Goal: Task Accomplishment & Management: Complete application form

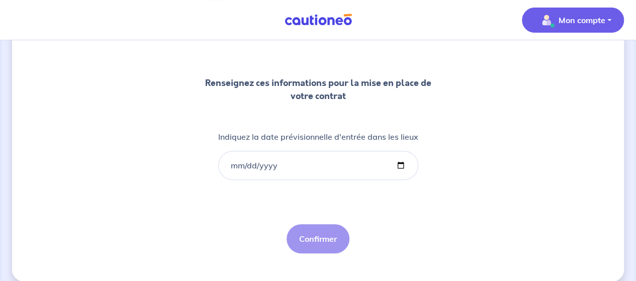
click at [591, 12] on span "Mon compte" at bounding box center [569, 20] width 71 height 16
click at [548, 62] on link "Mes informations" at bounding box center [562, 62] width 81 height 16
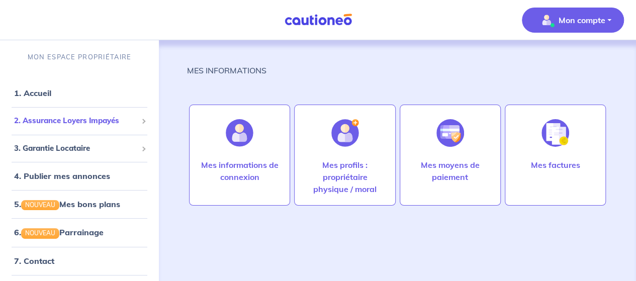
click at [88, 121] on span "2. Assurance Loyers Impayés" at bounding box center [75, 121] width 123 height 12
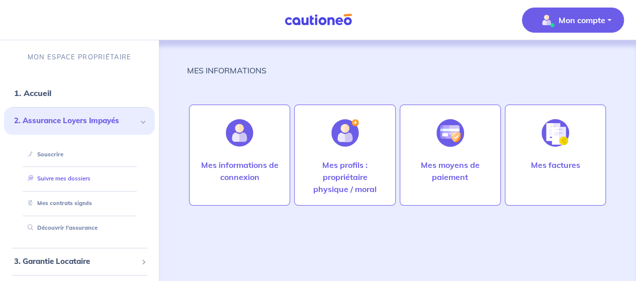
click at [75, 175] on link "Suivre mes dossiers" at bounding box center [57, 178] width 67 height 7
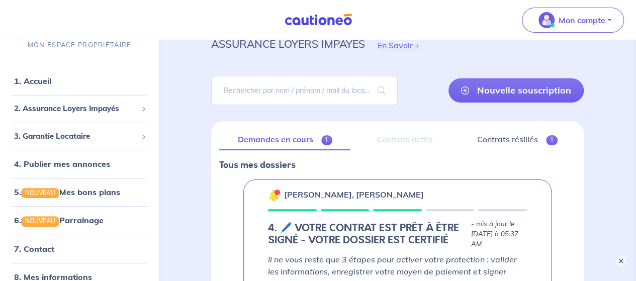
scroll to position [101, 0]
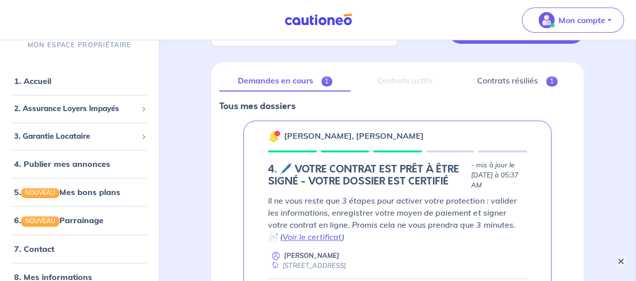
click at [623, 261] on button "×" at bounding box center [621, 261] width 12 height 12
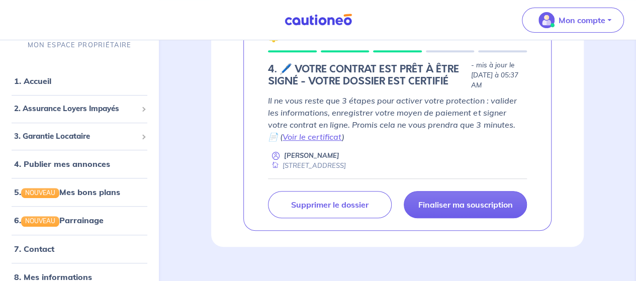
scroll to position [201, 0]
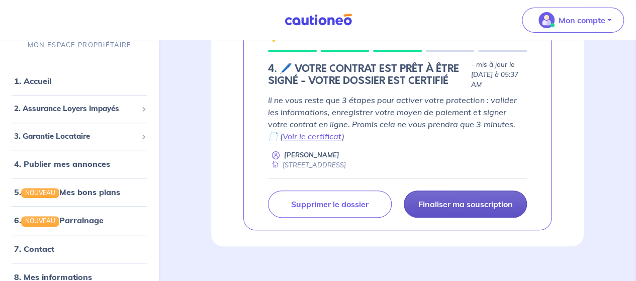
click at [441, 209] on p "Finaliser ma souscription" at bounding box center [465, 204] width 94 height 10
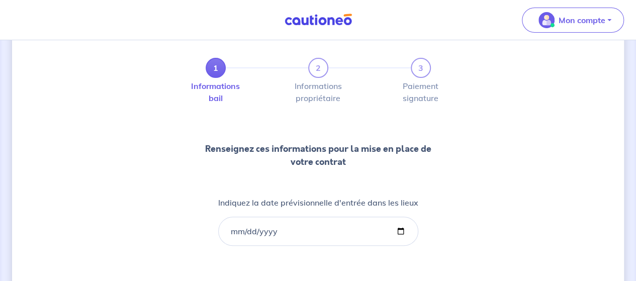
scroll to position [101, 0]
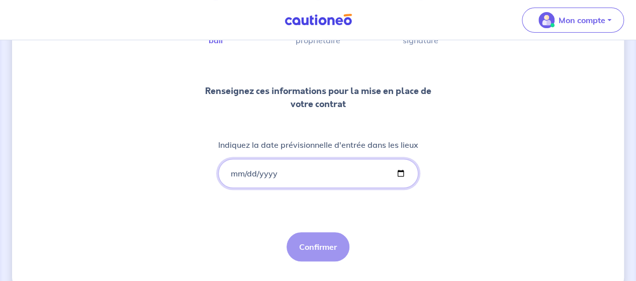
click at [304, 171] on input "Indiquez la date prévisionnelle d'entrée dans les lieux" at bounding box center [318, 173] width 200 height 29
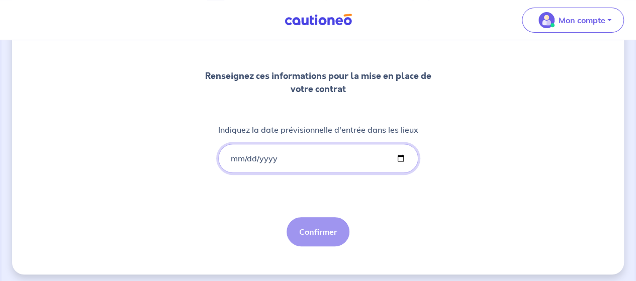
scroll to position [120, 0]
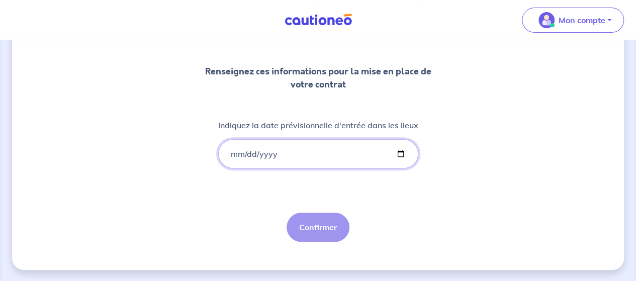
click at [274, 156] on input "Indiquez la date prévisionnelle d'entrée dans les lieux" at bounding box center [318, 153] width 200 height 29
click at [400, 151] on input "Indiquez la date prévisionnelle d'entrée dans les lieux" at bounding box center [318, 153] width 200 height 29
type input "[DATE]"
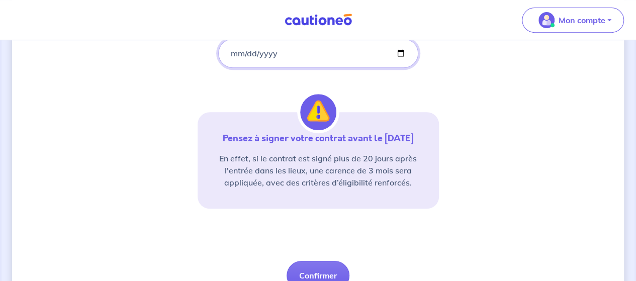
scroll to position [269, 0]
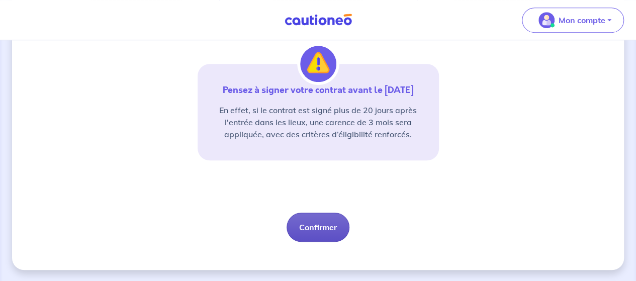
click at [308, 230] on button "Confirmer" at bounding box center [317, 227] width 63 height 29
select select "FR"
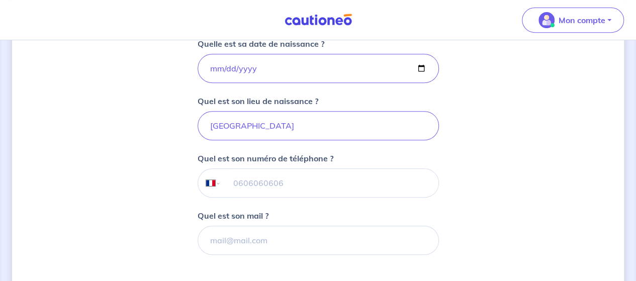
scroll to position [201, 0]
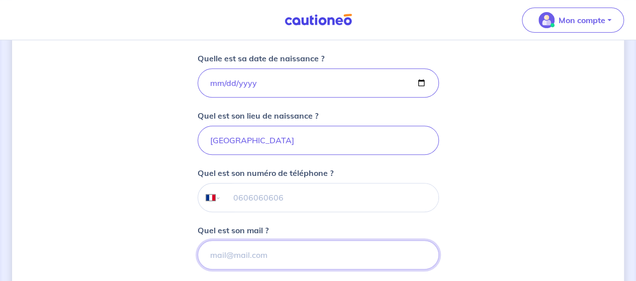
click at [258, 257] on input "Quel est son mail ?" at bounding box center [318, 254] width 241 height 29
paste input "[EMAIL_ADDRESS][DOMAIN_NAME]"
type input "[EMAIL_ADDRESS][DOMAIN_NAME]"
click at [265, 200] on input "tel" at bounding box center [329, 197] width 217 height 28
paste input "07 82 20 27 58"
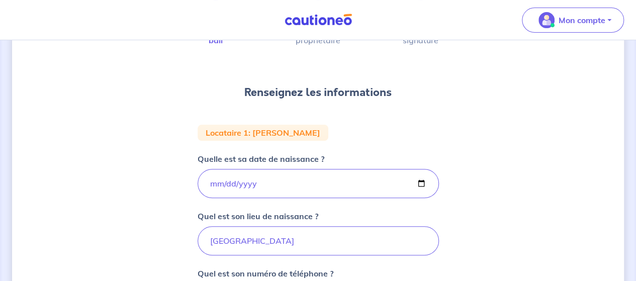
scroll to position [101, 0]
type input "07 82 20 27 58"
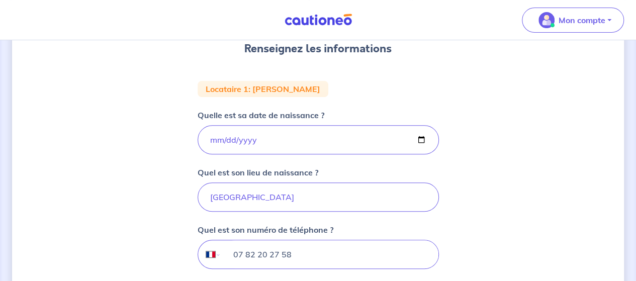
scroll to position [201, 0]
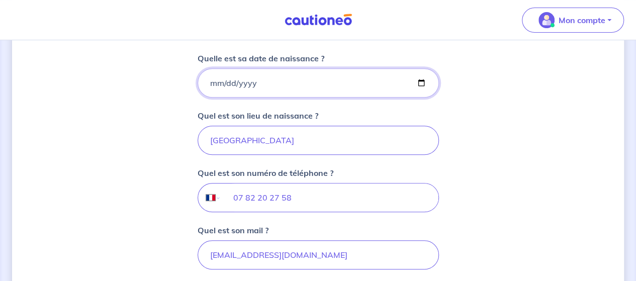
click at [420, 78] on input "[DATE]" at bounding box center [318, 82] width 241 height 29
click at [442, 110] on div "1 2 3 Informations bail Informations propriétaire Paiement signature Renseignez…" at bounding box center [318, 129] width 612 height 557
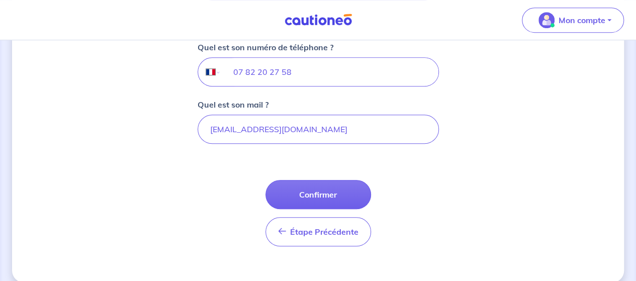
scroll to position [338, 0]
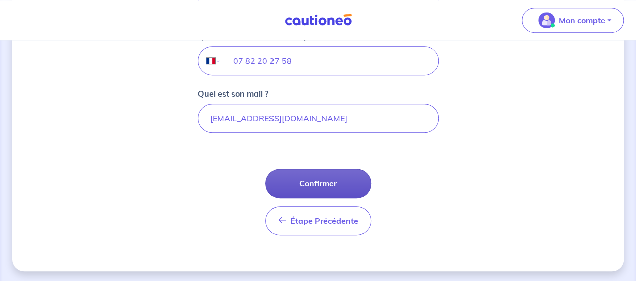
click at [330, 187] on button "Confirmer" at bounding box center [318, 183] width 106 height 29
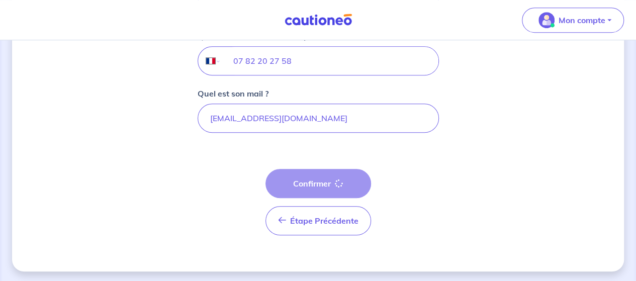
select select "FR"
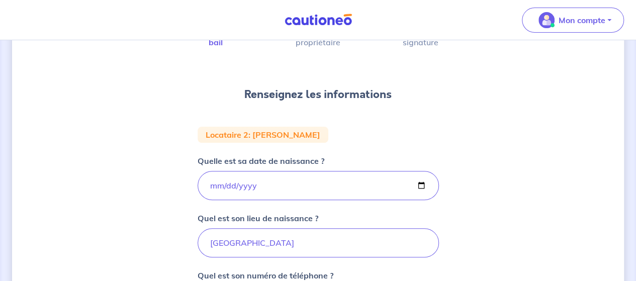
scroll to position [101, 0]
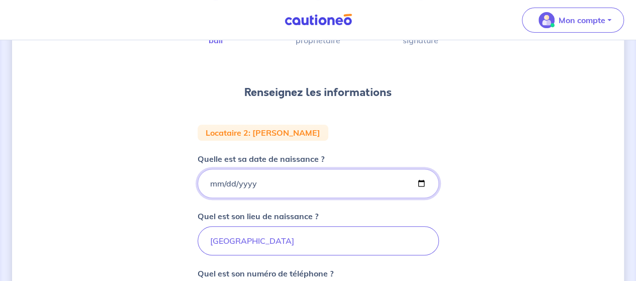
click at [422, 184] on input "[DATE]" at bounding box center [318, 183] width 241 height 29
click at [498, 174] on div "1 2 3 Informations bail Informations propriétaire Paiement signature Renseignez…" at bounding box center [318, 230] width 612 height 557
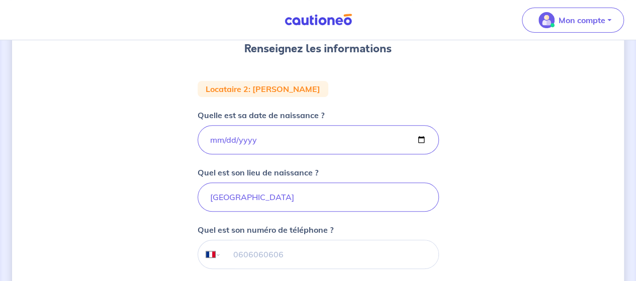
scroll to position [201, 0]
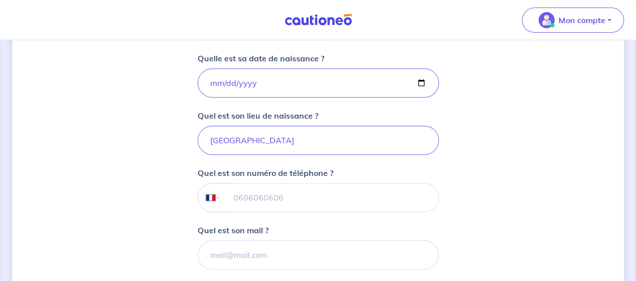
click at [300, 199] on input "tel" at bounding box center [329, 197] width 217 height 28
paste input "06 62 63 07 48"
type input "06 62 63 07 48"
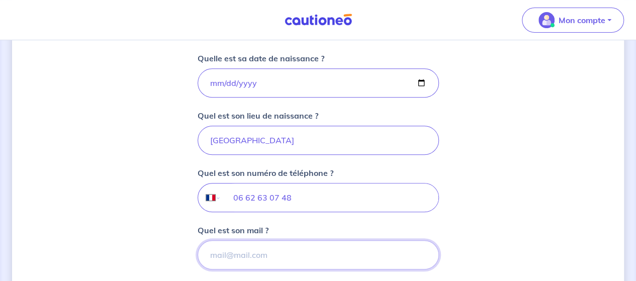
click at [278, 254] on input "Quel est son mail ?" at bounding box center [318, 254] width 241 height 29
paste input "[EMAIL_ADDRESS][DOMAIN_NAME]"
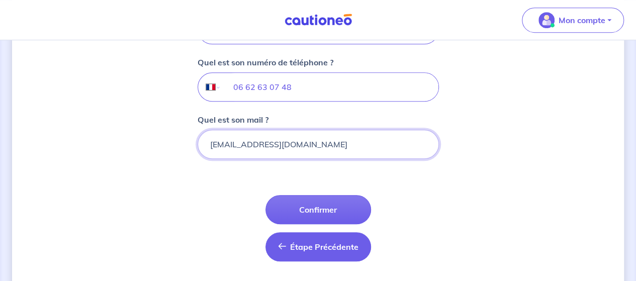
scroll to position [338, 0]
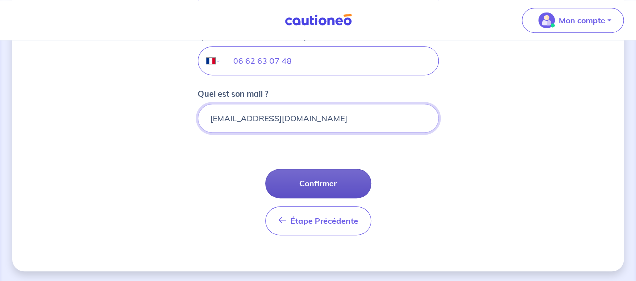
type input "[EMAIL_ADDRESS][DOMAIN_NAME]"
click at [334, 181] on button "Confirmer" at bounding box center [318, 183] width 106 height 29
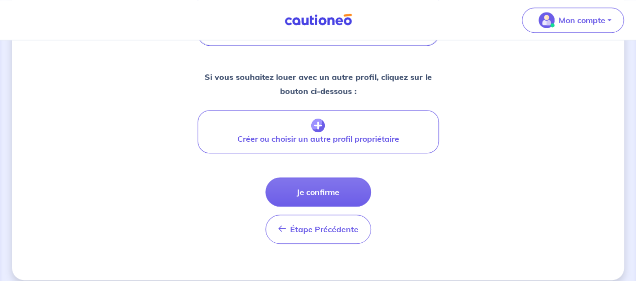
scroll to position [452, 0]
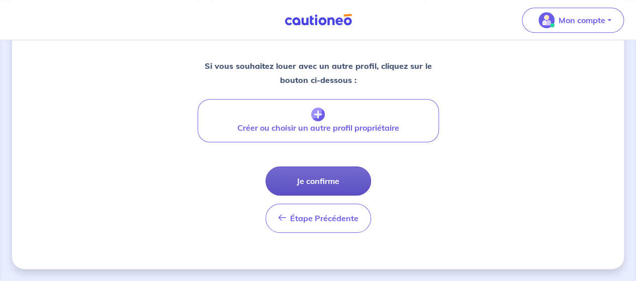
click at [310, 194] on button "Je confirme" at bounding box center [318, 180] width 106 height 29
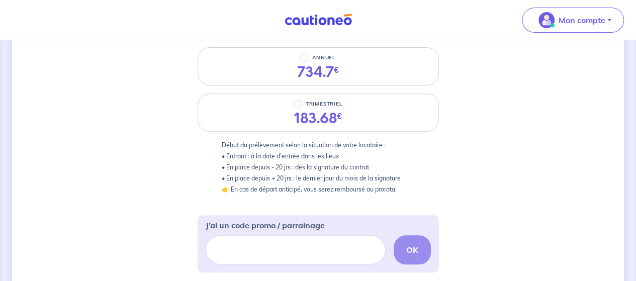
scroll to position [151, 0]
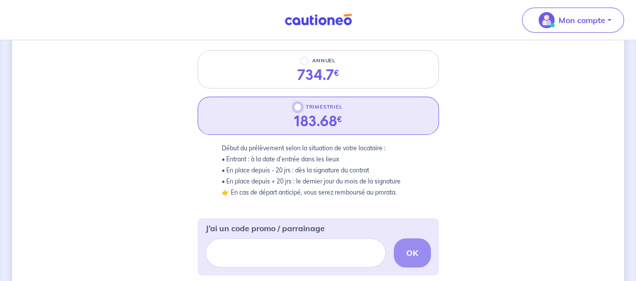
click at [295, 107] on input "TRIMESTRIEL" at bounding box center [298, 107] width 8 height 8
radio input "true"
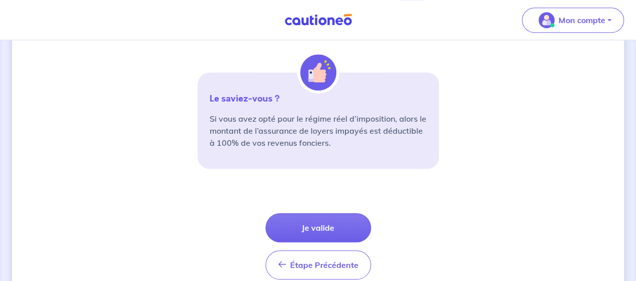
scroll to position [402, 0]
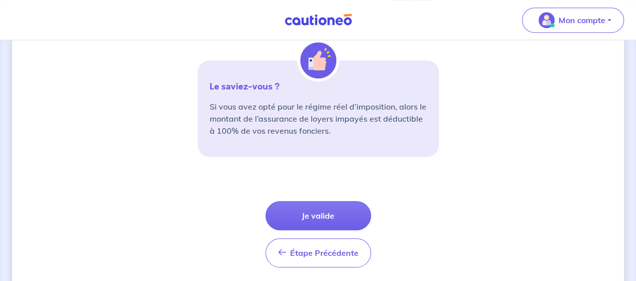
click at [341, 203] on button "Je valide" at bounding box center [318, 215] width 106 height 29
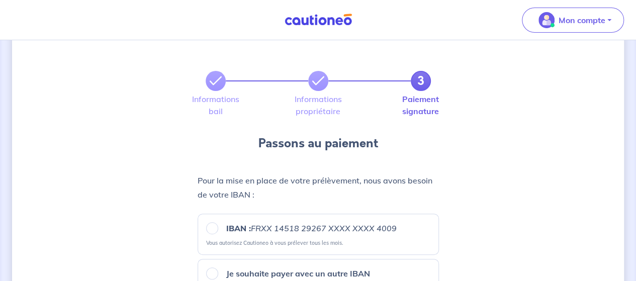
scroll to position [101, 0]
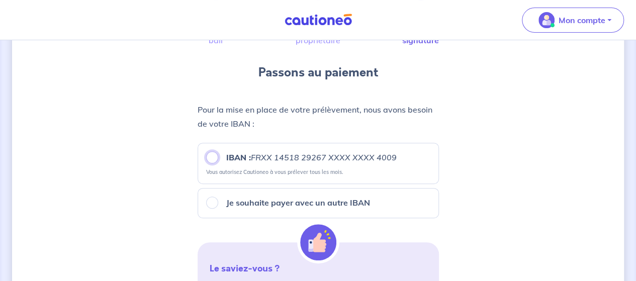
click at [210, 159] on input "IBAN : FRXX [FINANCIAL_ID] XXXX XXXX 4009" at bounding box center [212, 157] width 12 height 12
radio input "true"
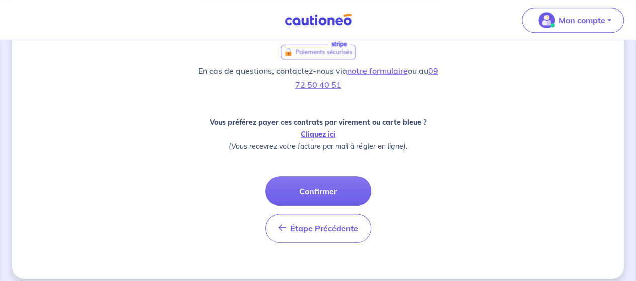
scroll to position [419, 0]
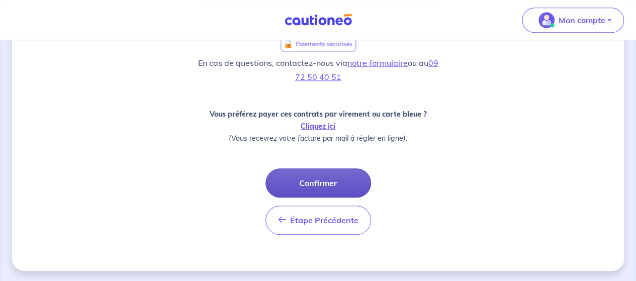
click at [327, 183] on button "Confirmer" at bounding box center [318, 182] width 106 height 29
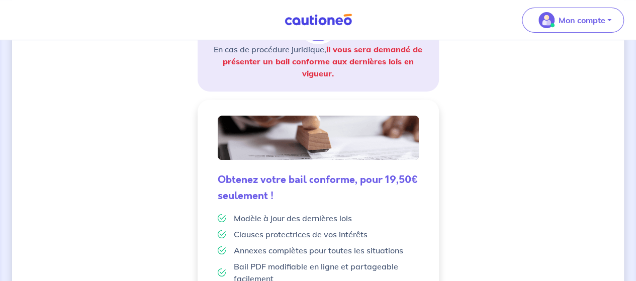
scroll to position [351, 0]
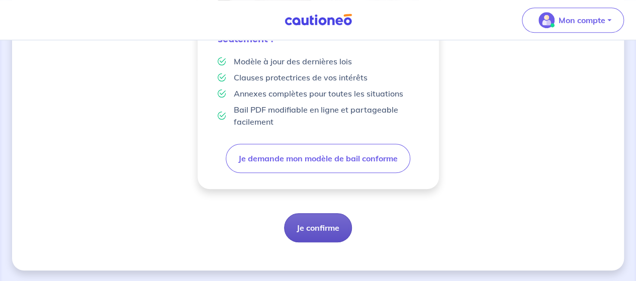
click at [317, 231] on button "Je confirme" at bounding box center [318, 227] width 68 height 29
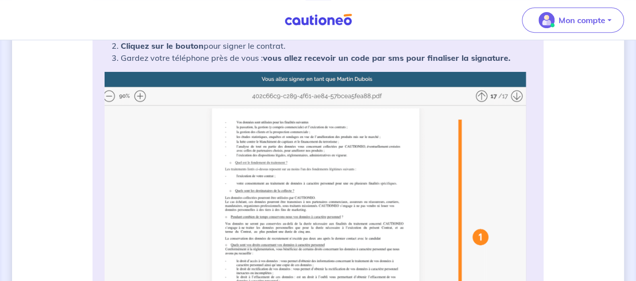
scroll to position [201, 0]
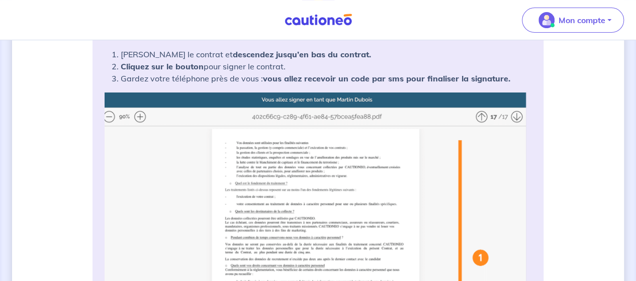
click at [139, 117] on img at bounding box center [318, 277] width 427 height 371
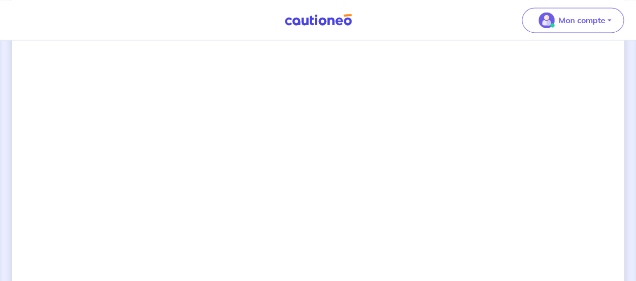
scroll to position [799, 0]
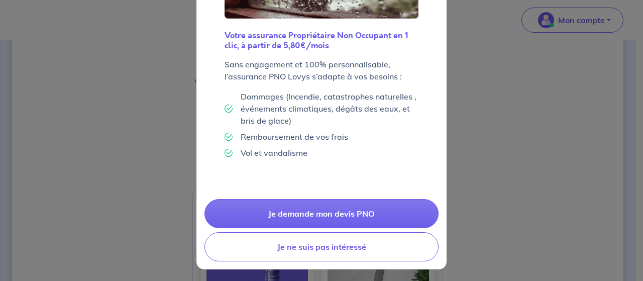
scroll to position [118, 0]
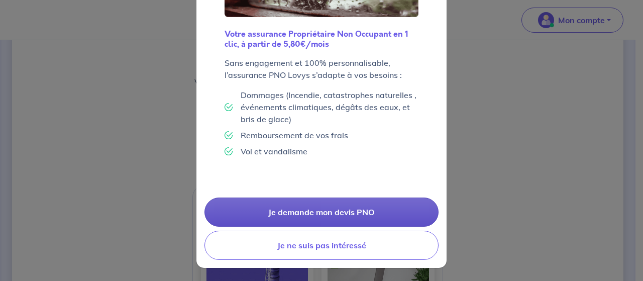
click at [370, 209] on link "Je demande mon devis PNO" at bounding box center [322, 212] width 234 height 29
